Goal: Information Seeking & Learning: Learn about a topic

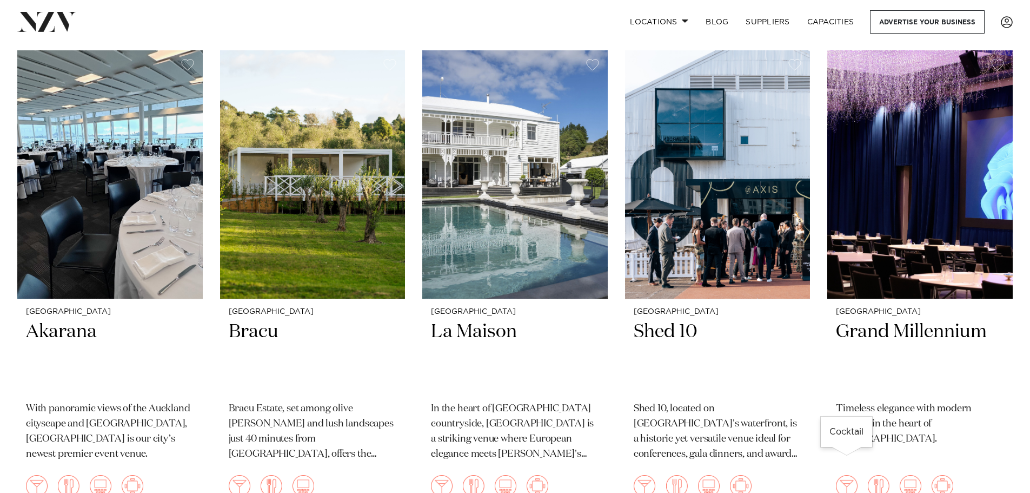
scroll to position [4597, 0]
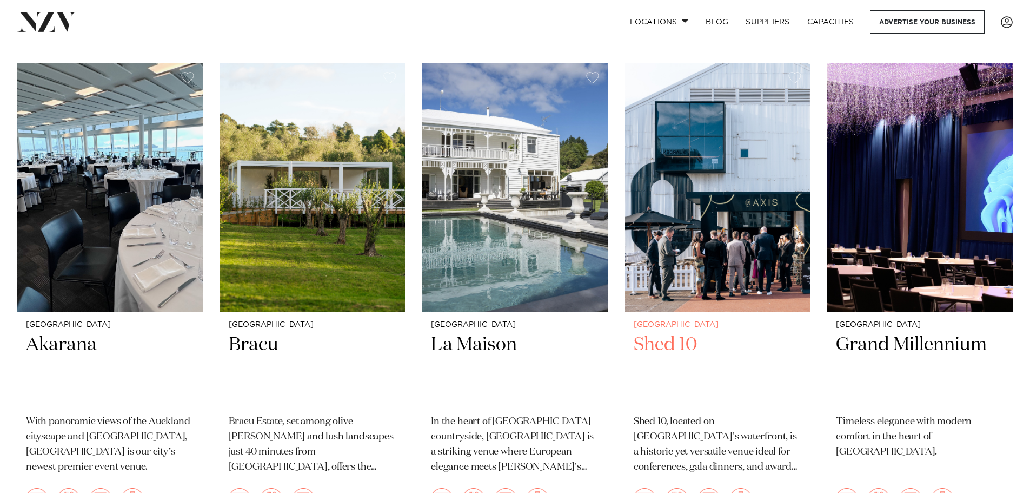
click at [673, 333] on h2 "Shed 10" at bounding box center [718, 369] width 168 height 73
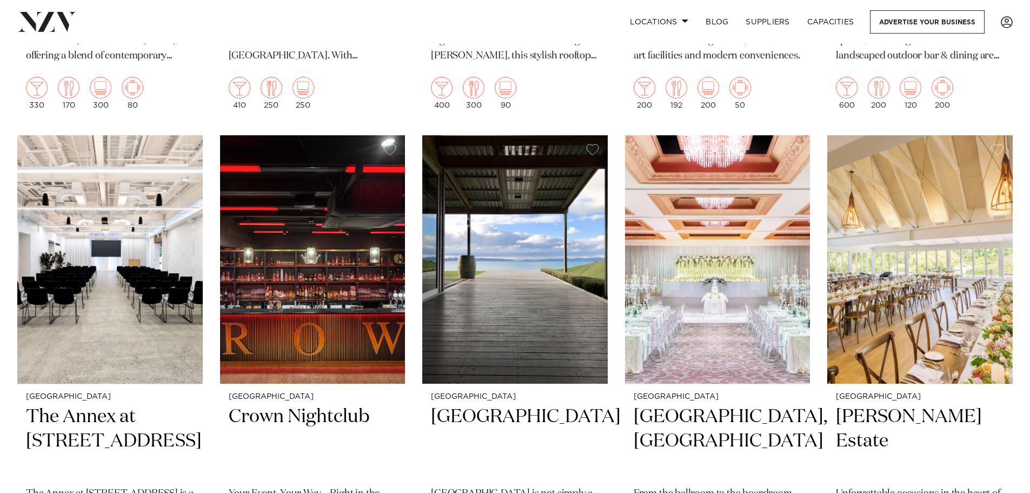
scroll to position [1441, 0]
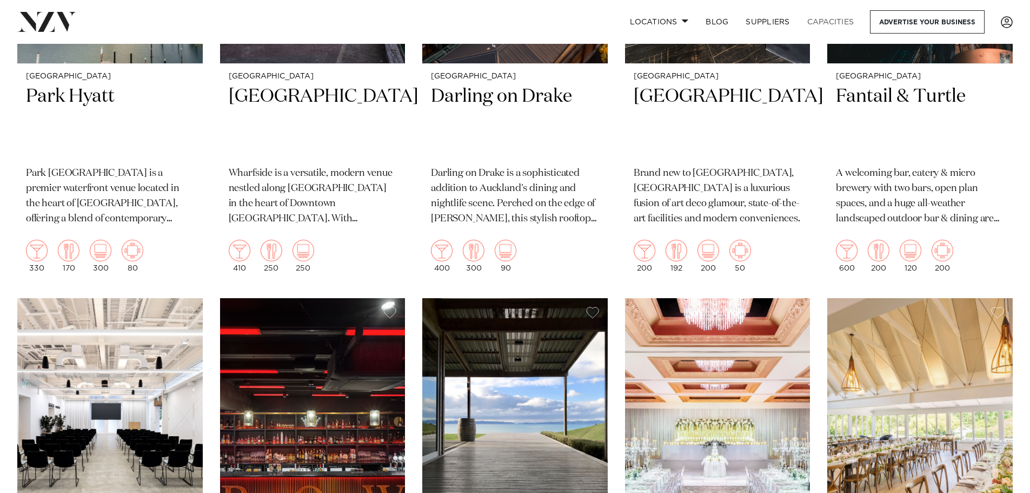
click at [829, 22] on link "Capacities" at bounding box center [831, 21] width 64 height 23
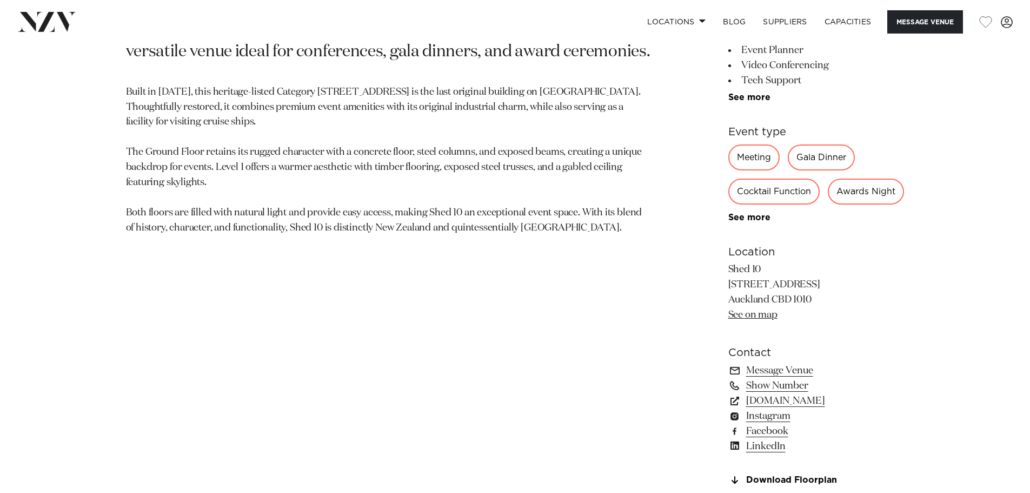
scroll to position [487, 0]
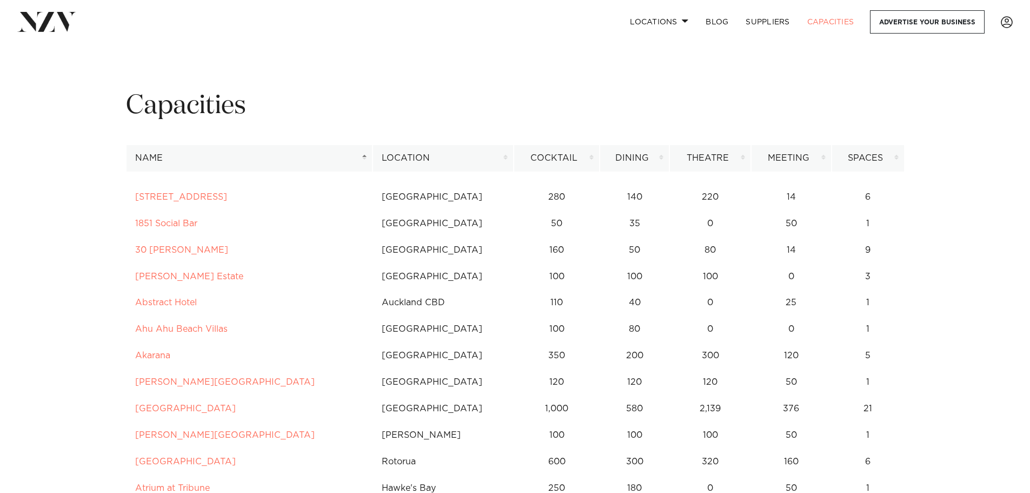
click at [584, 161] on th "Cocktail" at bounding box center [557, 158] width 87 height 27
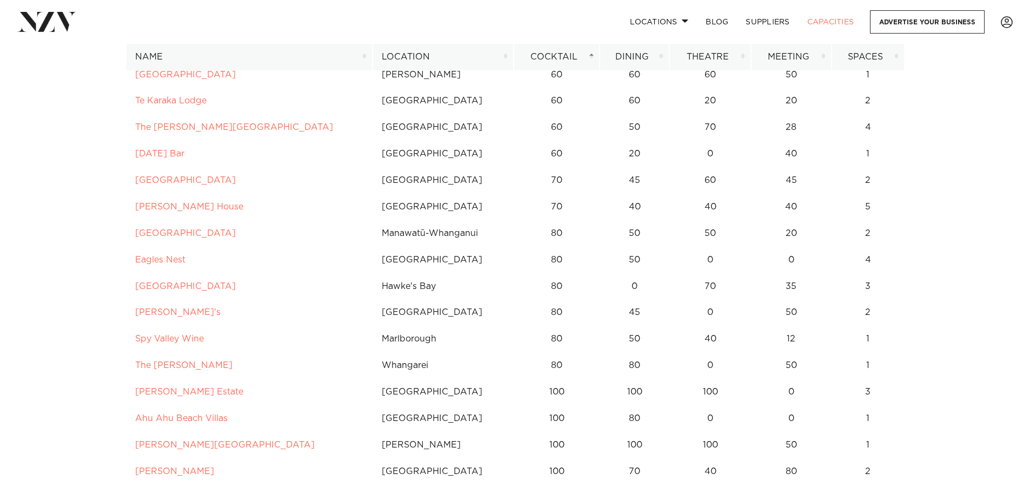
scroll to position [919, 0]
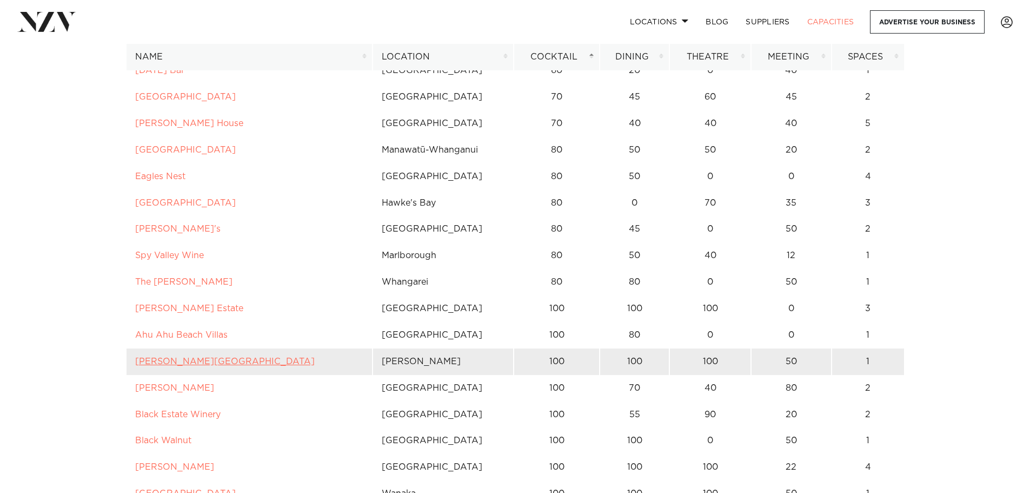
click at [167, 360] on link "Appleby House" at bounding box center [225, 361] width 180 height 9
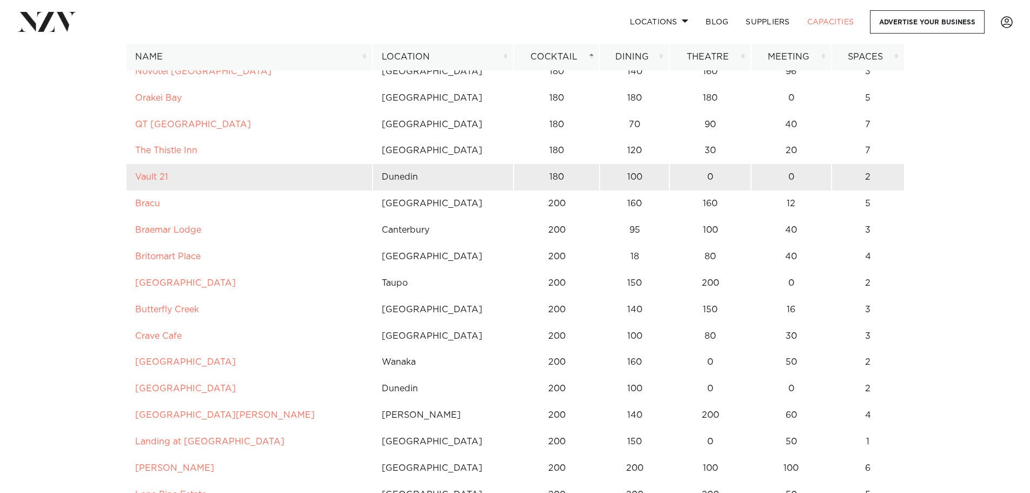
scroll to position [3894, 0]
